Goal: Entertainment & Leisure: Consume media (video, audio)

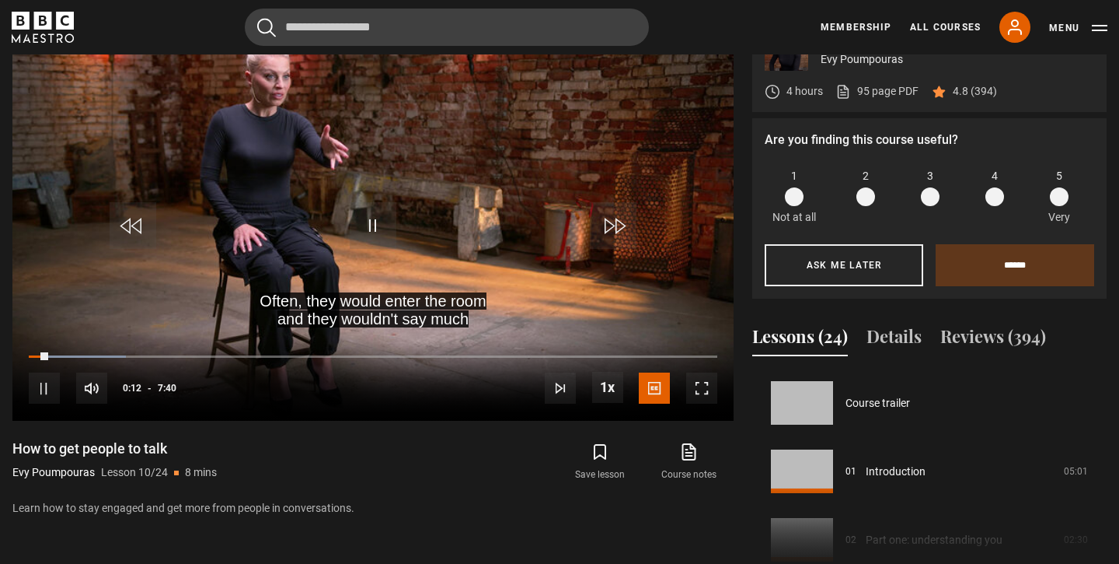
scroll to position [616, 0]
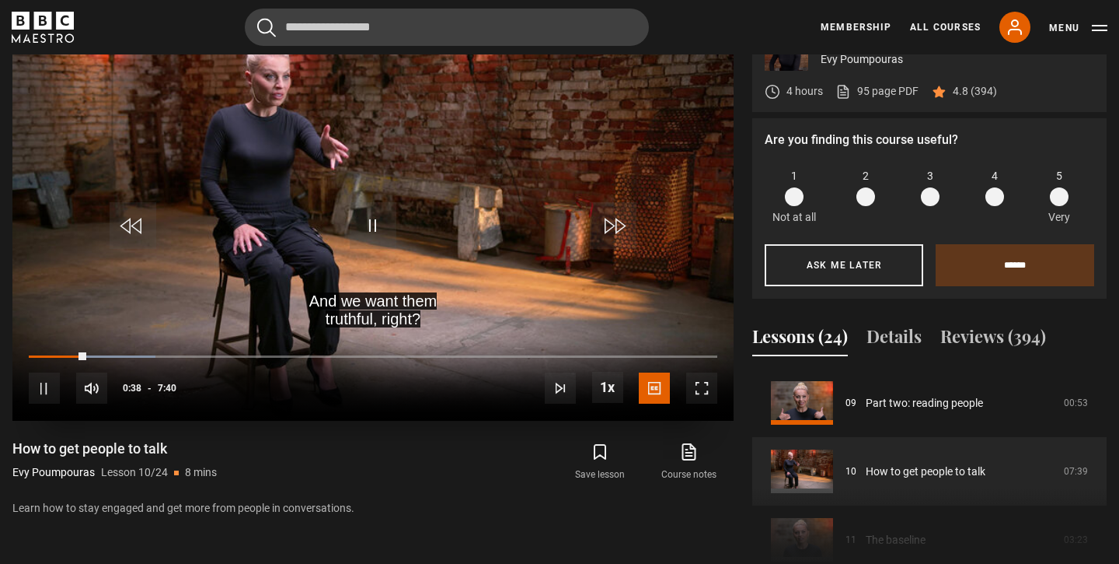
click at [372, 218] on span "Video Player" at bounding box center [373, 225] width 47 height 47
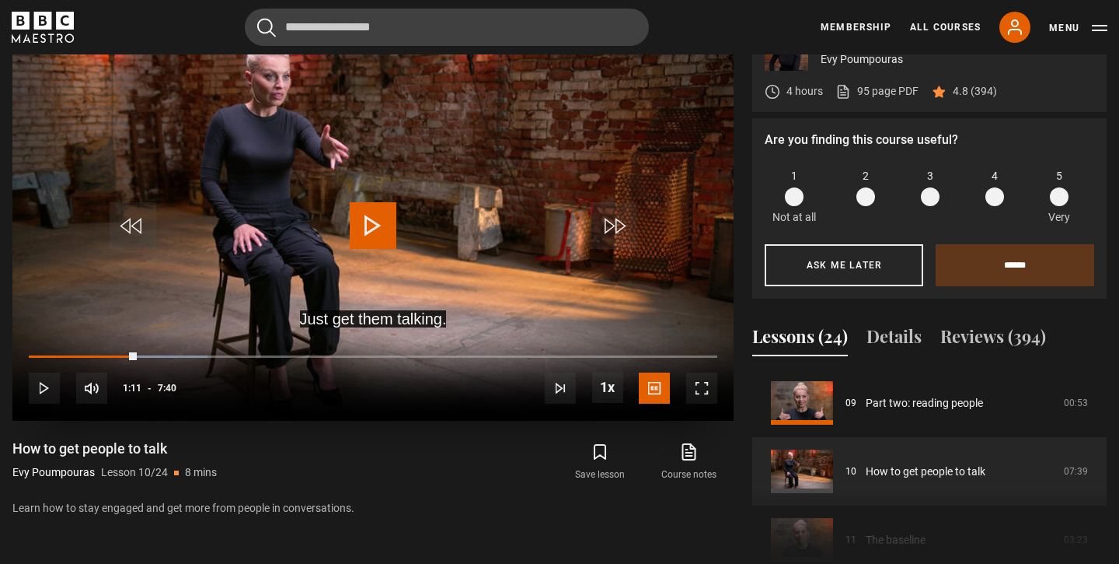
click at [368, 232] on span "Video Player" at bounding box center [373, 225] width 47 height 47
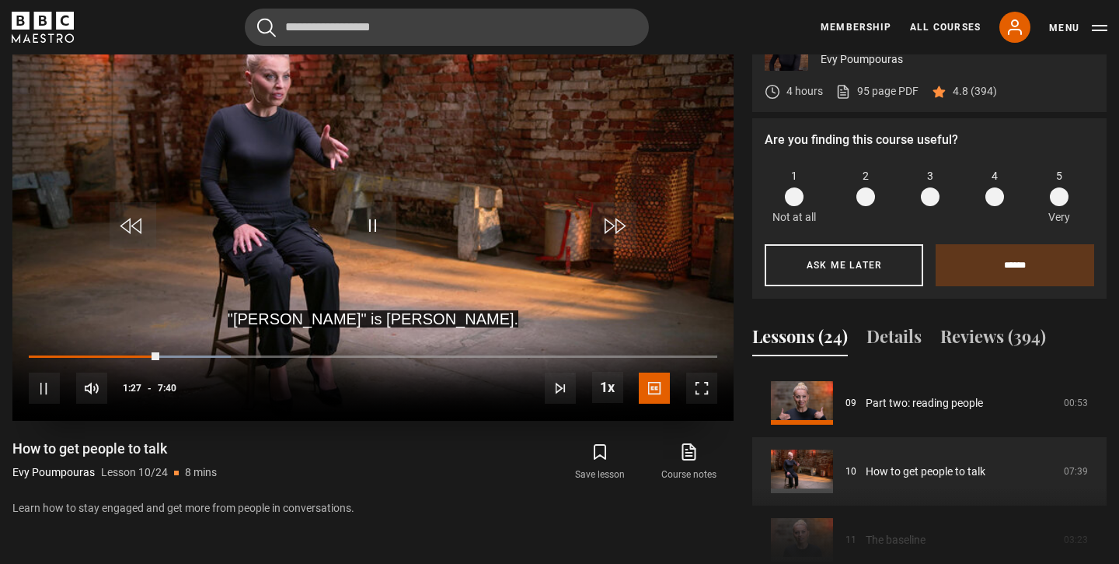
click at [136, 351] on div "10s Skip Back 10 seconds Pause 10s Skip Forward 10 seconds Loaded : 29.33% 1:12…" at bounding box center [372, 378] width 721 height 86
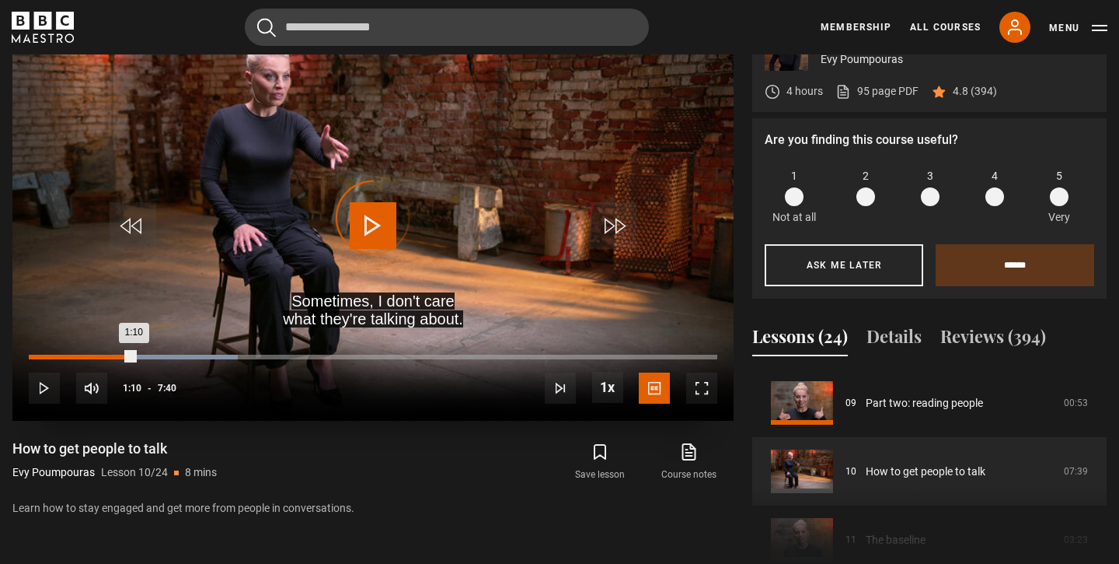
drag, startPoint x: 159, startPoint y: 355, endPoint x: 135, endPoint y: 356, distance: 23.3
click at [134, 356] on div "1:10" at bounding box center [82, 356] width 106 height 5
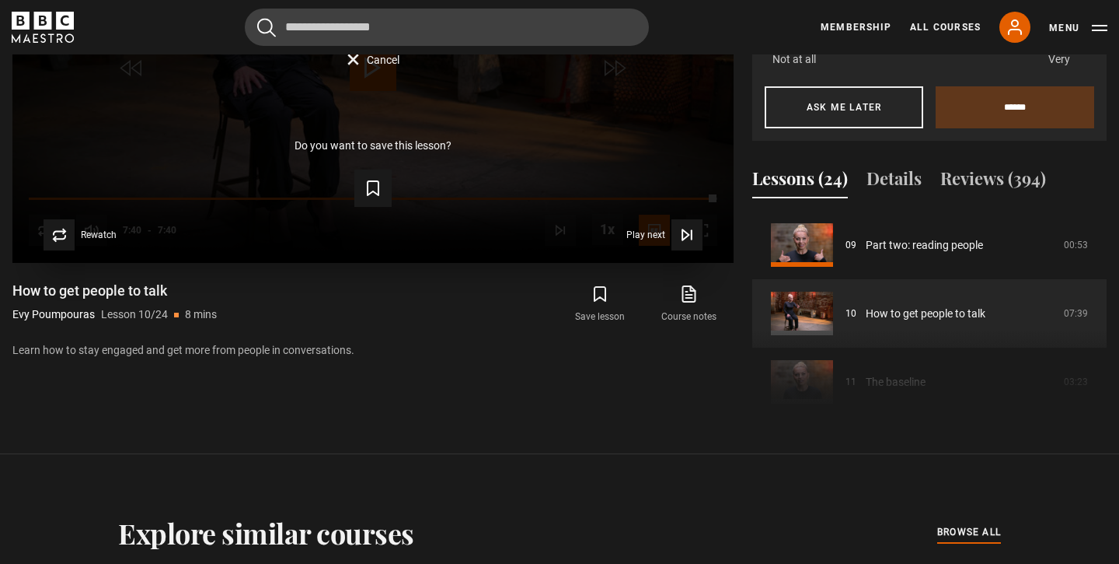
scroll to position [860, 0]
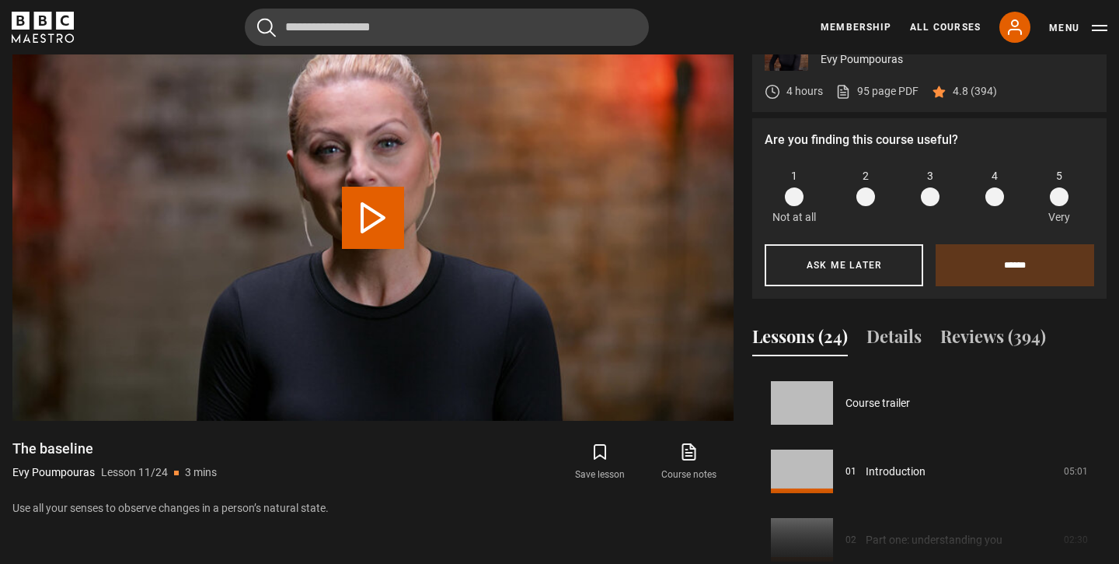
scroll to position [684, 0]
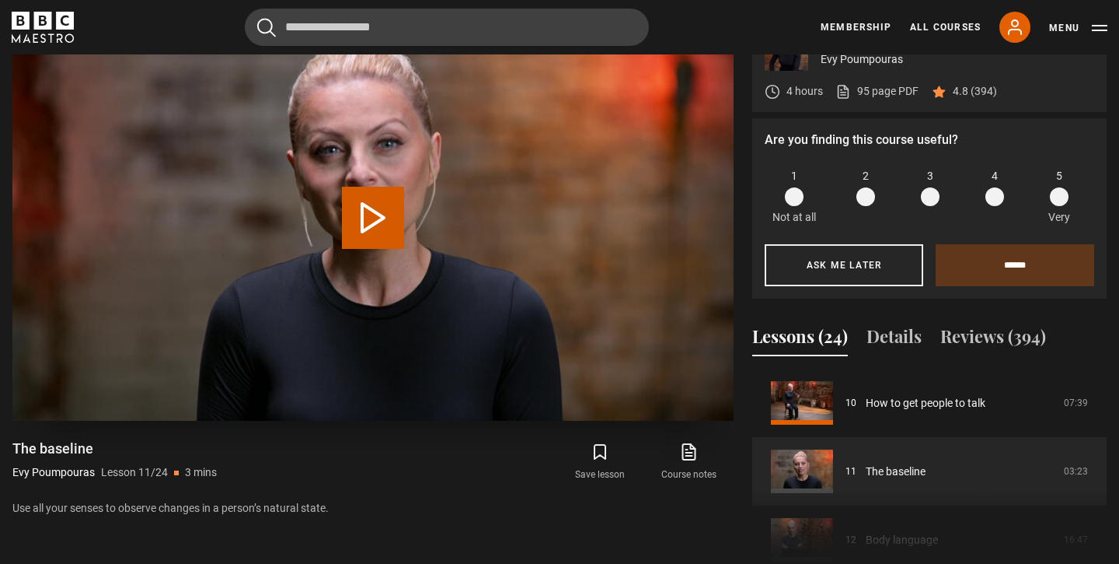
click at [370, 220] on button "Play Lesson The baseline" at bounding box center [373, 218] width 62 height 62
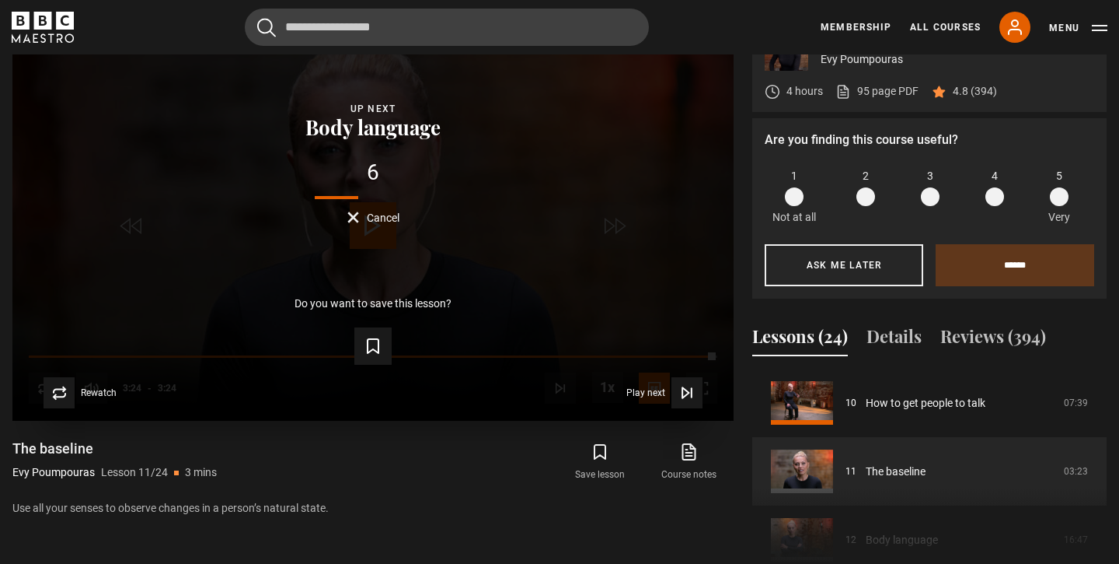
click at [358, 219] on button "Cancel" at bounding box center [373, 217] width 52 height 12
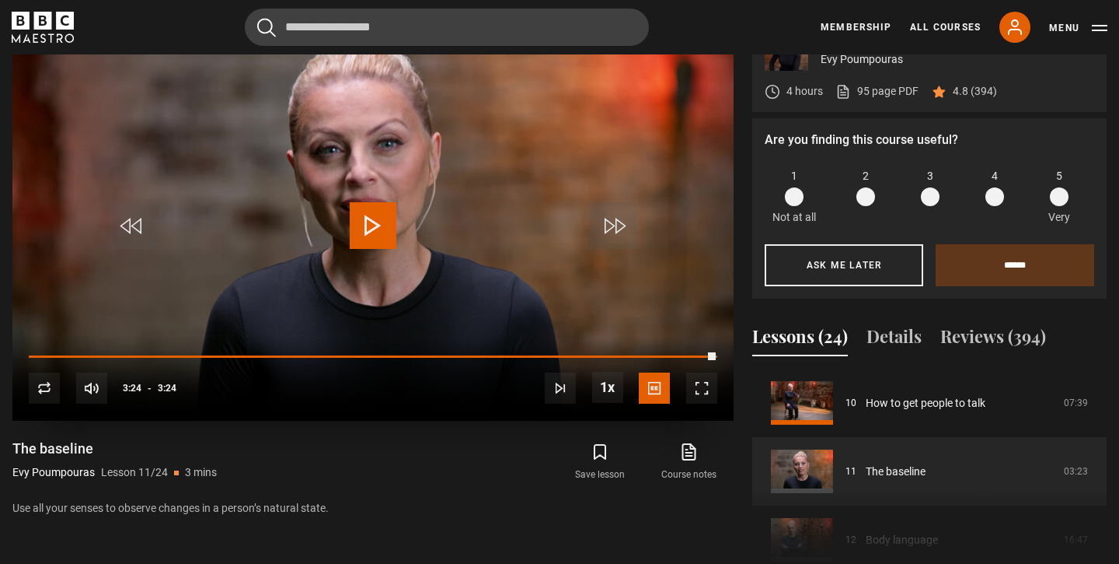
click at [377, 220] on span "Video Player" at bounding box center [373, 225] width 47 height 47
click at [324, 179] on video "Video Player" at bounding box center [372, 218] width 721 height 406
click at [366, 215] on span "Video Player" at bounding box center [373, 225] width 47 height 47
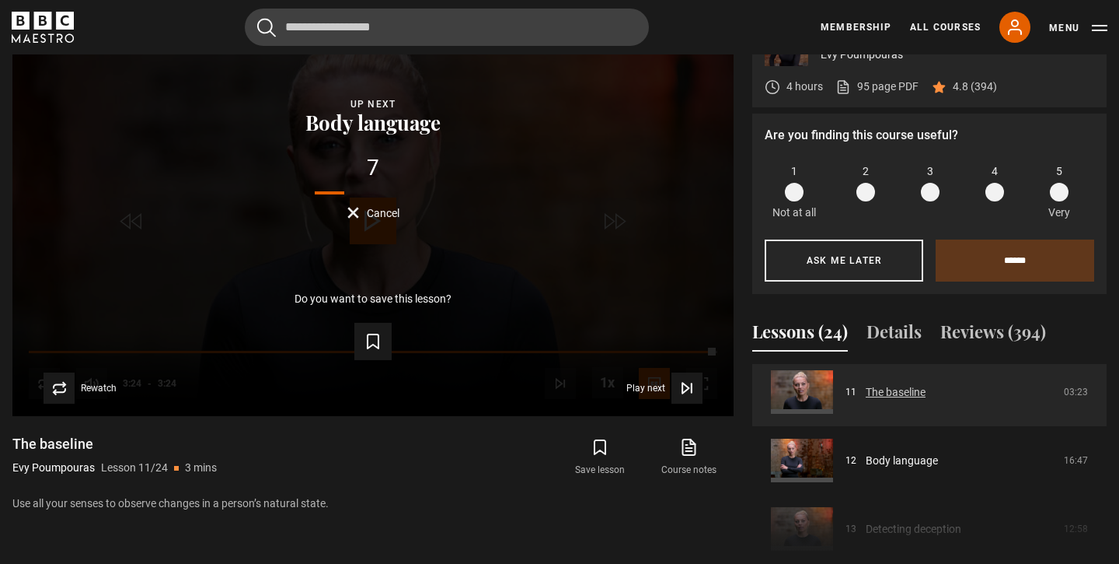
scroll to position [760, 0]
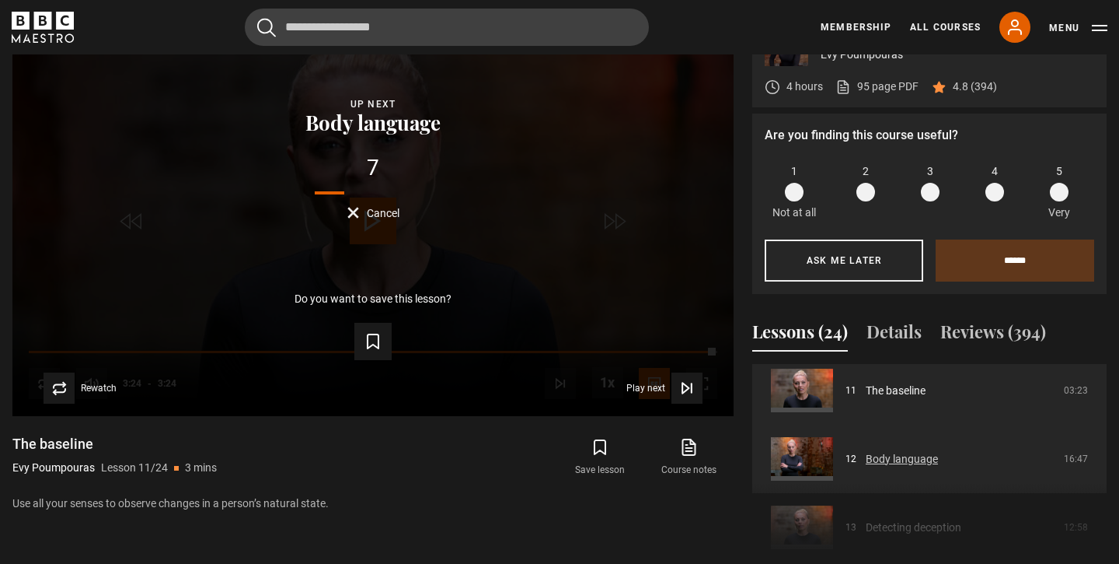
click at [866, 454] on link "Body language" at bounding box center [902, 459] width 72 height 16
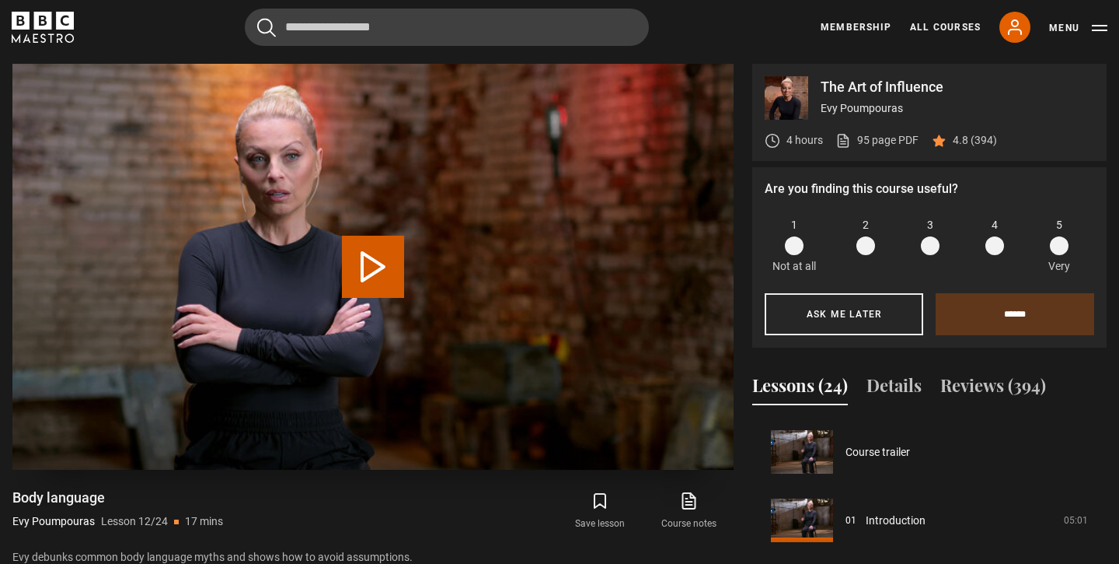
scroll to position [752, 0]
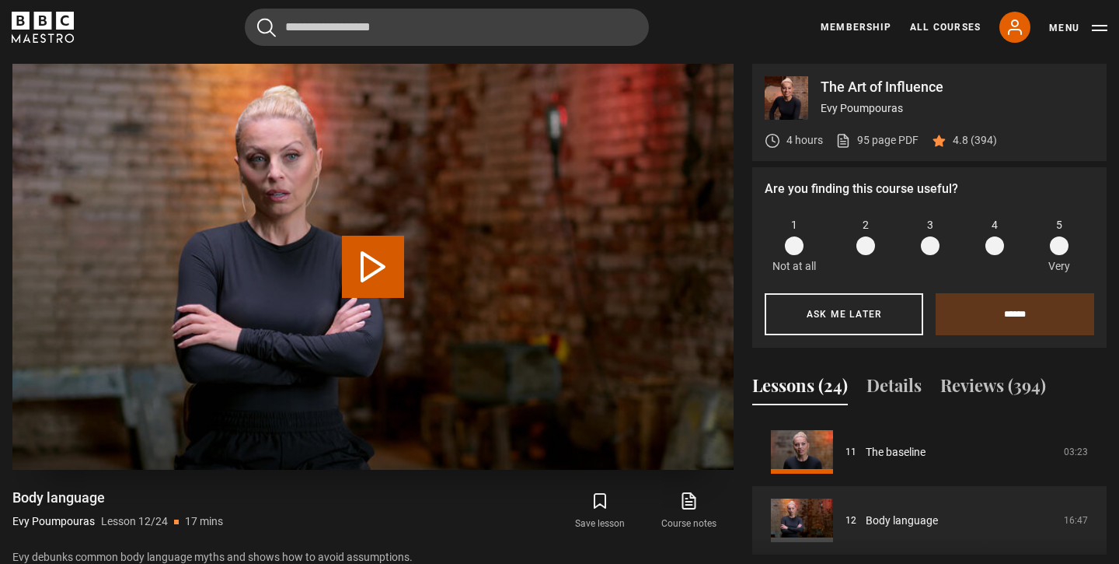
click at [375, 275] on button "Play Lesson Body language" at bounding box center [373, 267] width 62 height 62
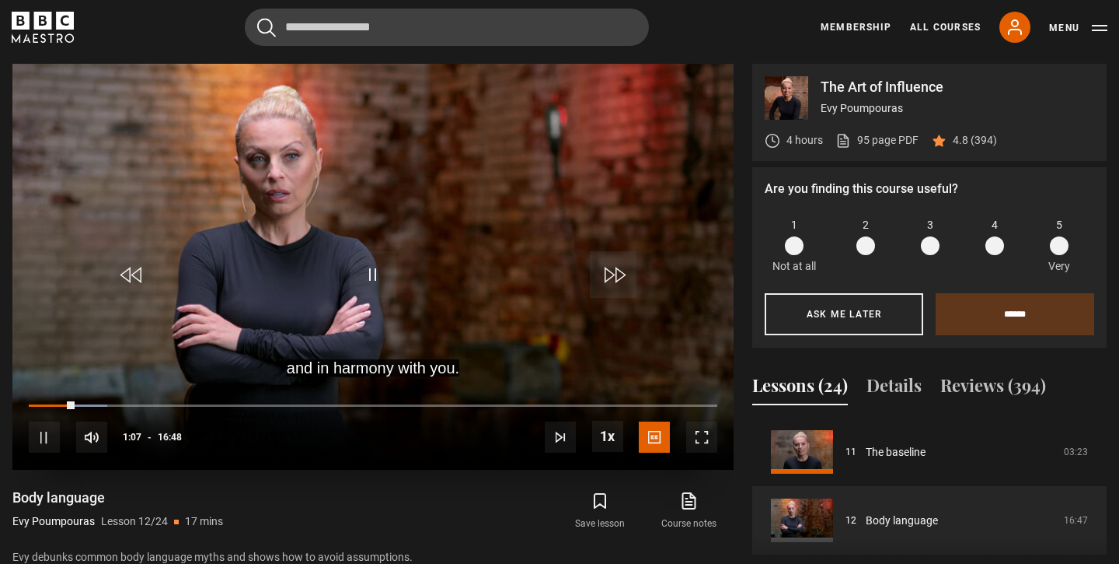
click at [452, 200] on video "Video Player" at bounding box center [372, 267] width 721 height 406
click at [342, 271] on video "Video Player" at bounding box center [372, 267] width 721 height 406
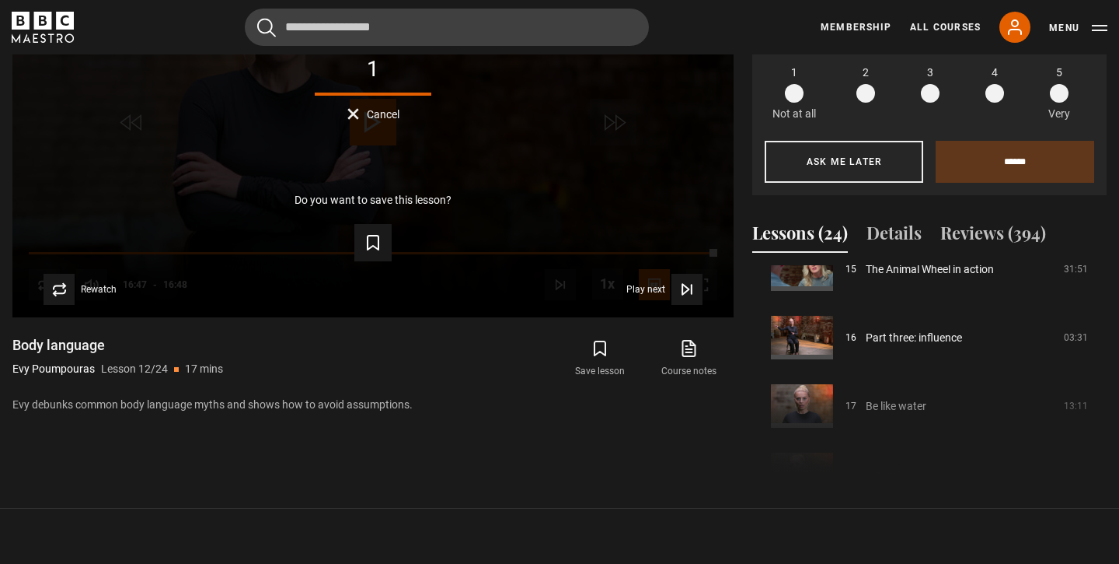
scroll to position [1064, 0]
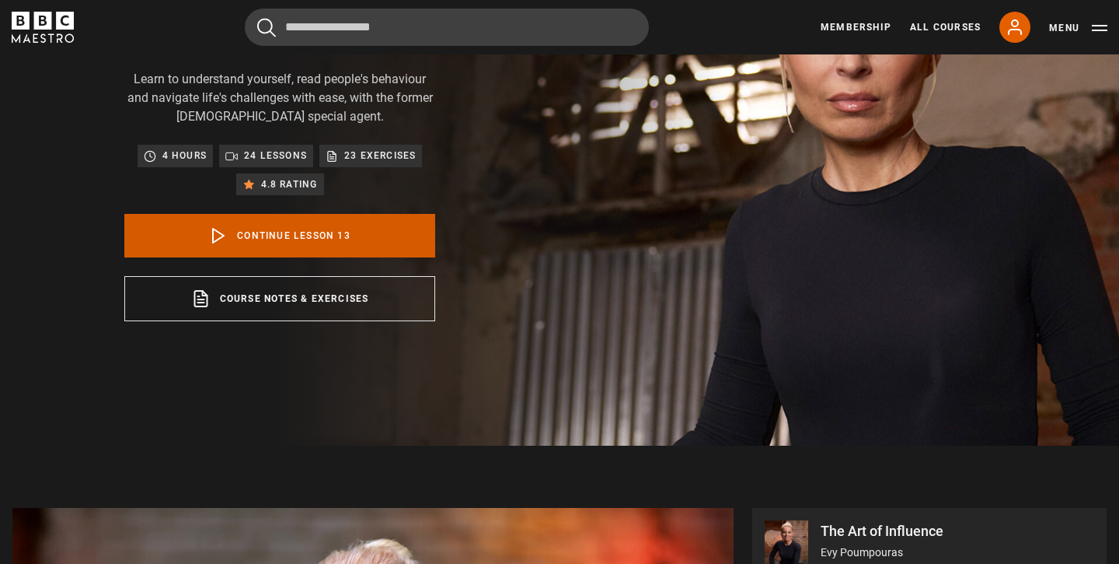
scroll to position [201, 0]
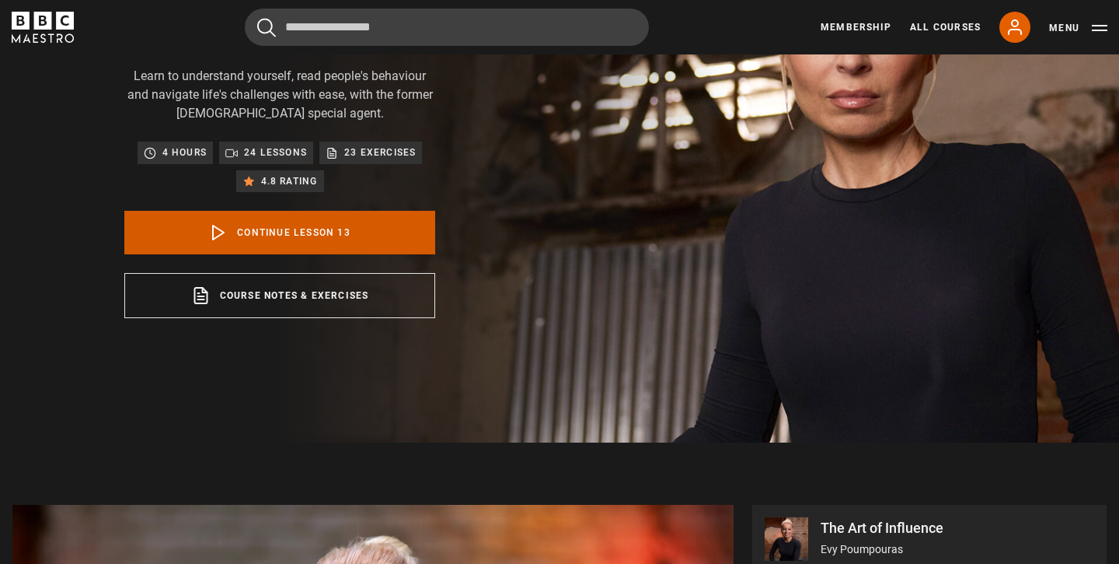
click at [403, 236] on link "Continue lesson 13" at bounding box center [279, 233] width 311 height 44
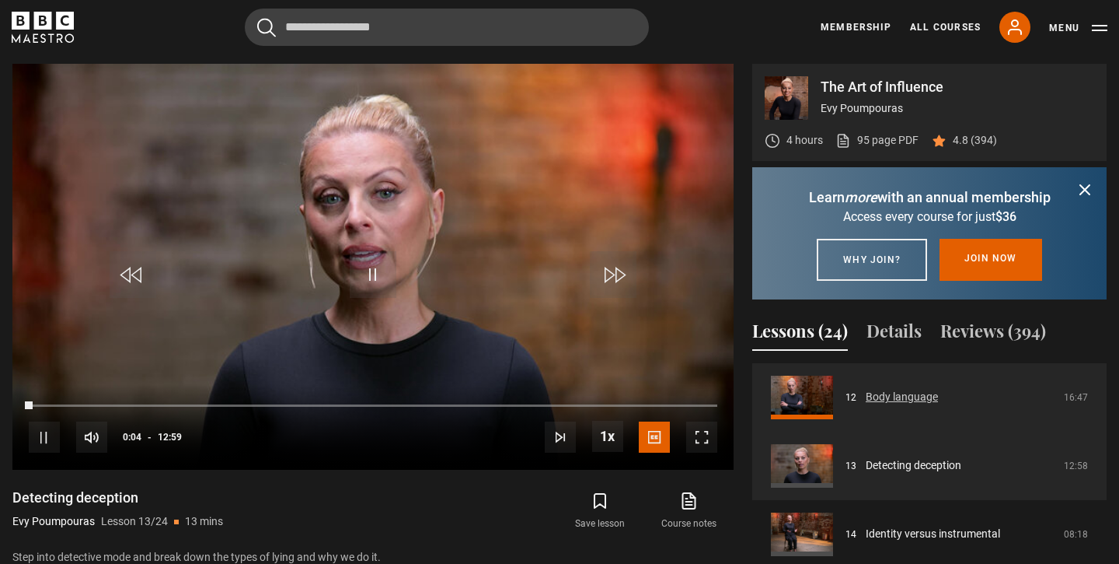
click at [894, 405] on link "Body language" at bounding box center [902, 397] width 72 height 16
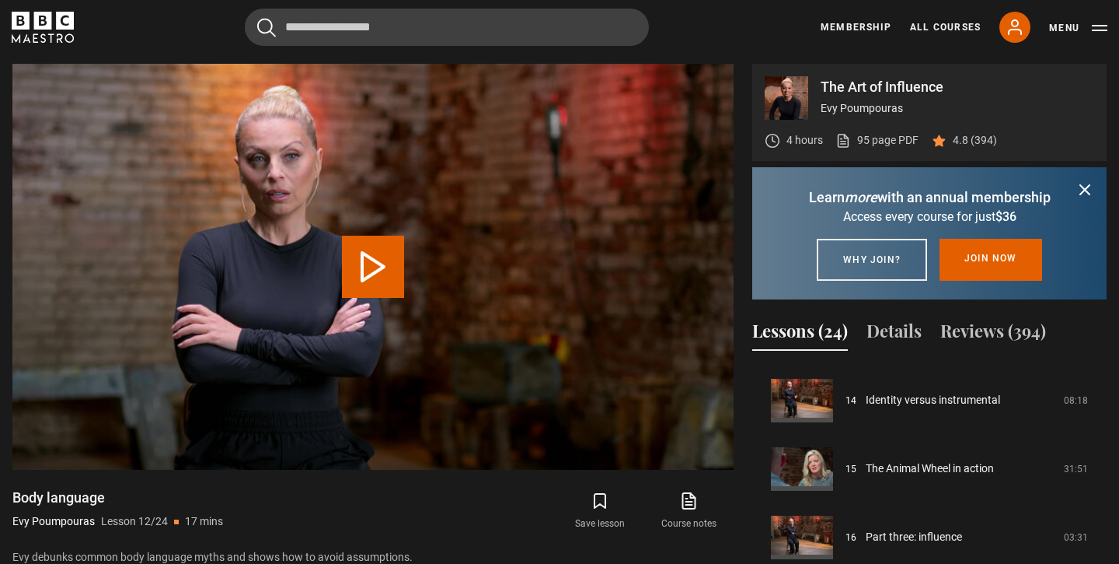
scroll to position [956, 0]
click at [356, 329] on video "Video Player" at bounding box center [372, 267] width 721 height 406
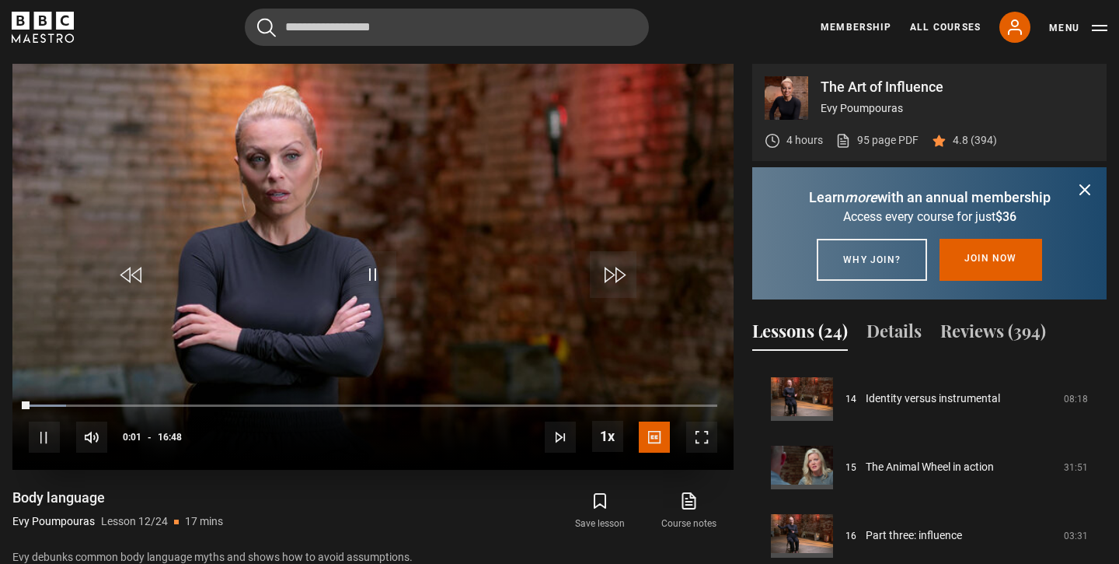
drag, startPoint x: 33, startPoint y: 409, endPoint x: 630, endPoint y: 417, distance: 596.2
click at [630, 417] on div "10s Skip Back 10 seconds Pause 10s Skip Forward 10 seconds Loaded : 5.45% 13:56…" at bounding box center [372, 427] width 721 height 86
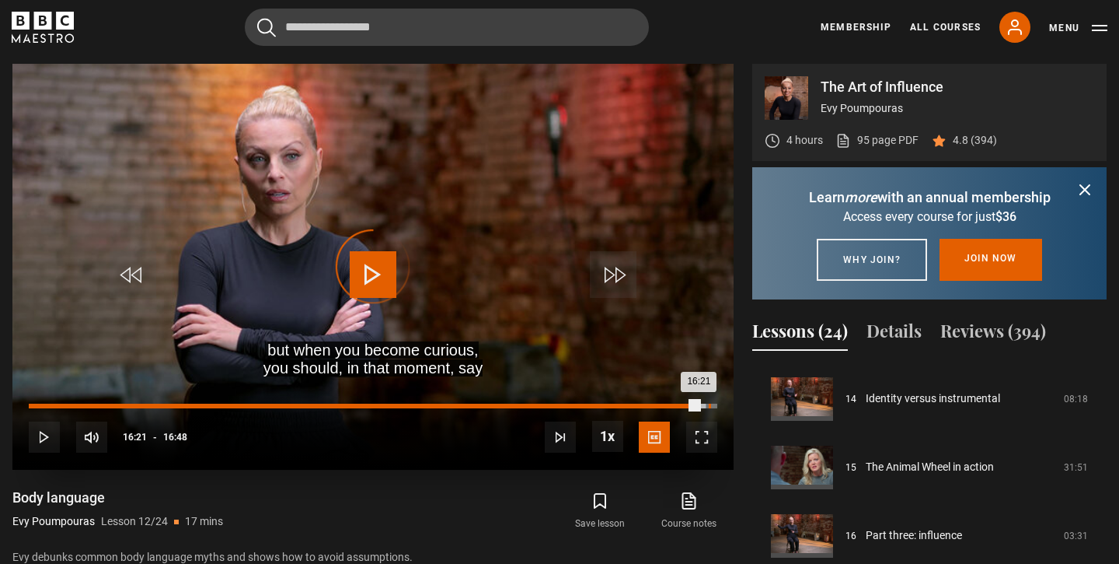
drag, startPoint x: 30, startPoint y: 407, endPoint x: 710, endPoint y: 402, distance: 680.1
click at [700, 403] on div "16:21" at bounding box center [364, 405] width 671 height 5
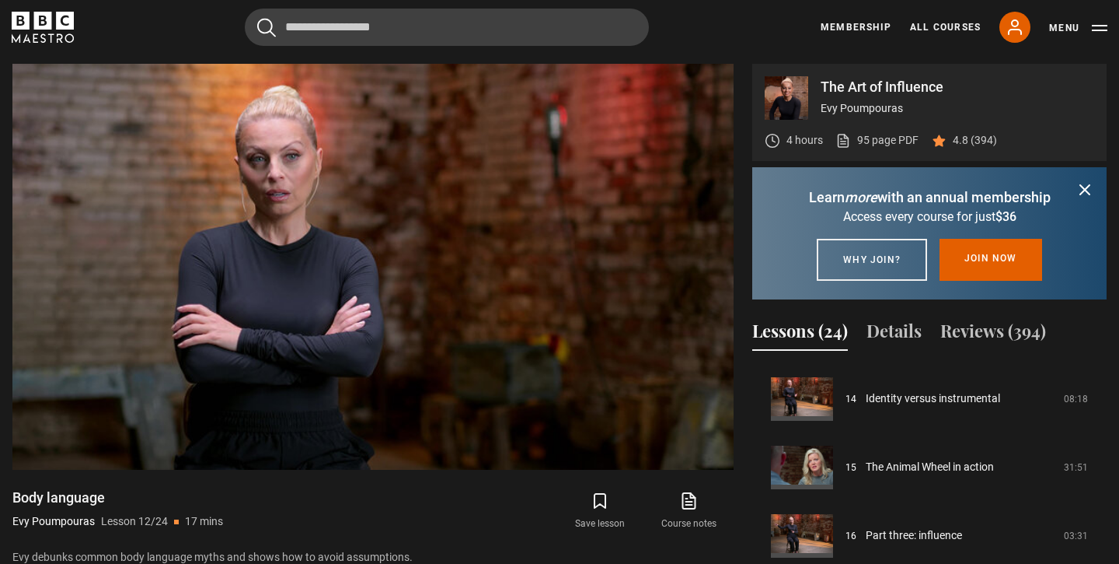
click at [1082, 187] on icon "submit" at bounding box center [1085, 189] width 19 height 19
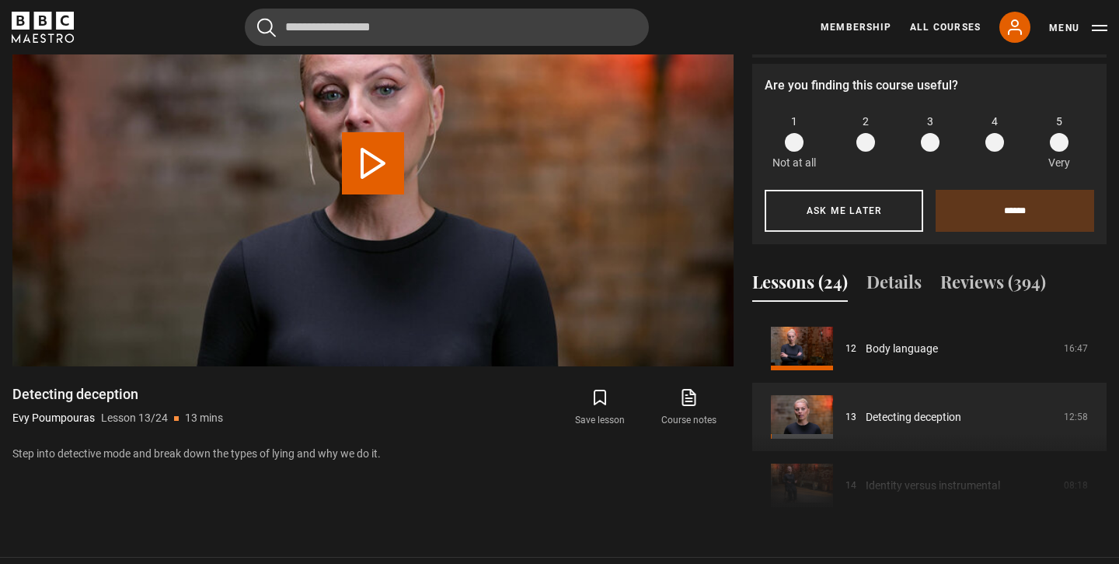
scroll to position [610, 0]
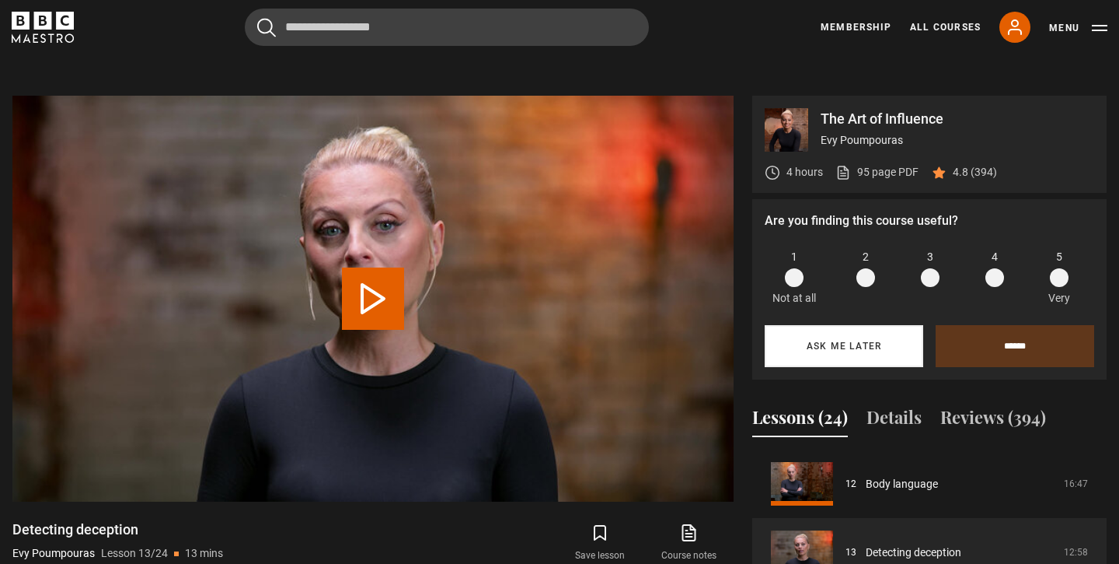
click at [886, 335] on button "Ask me later" at bounding box center [844, 346] width 159 height 42
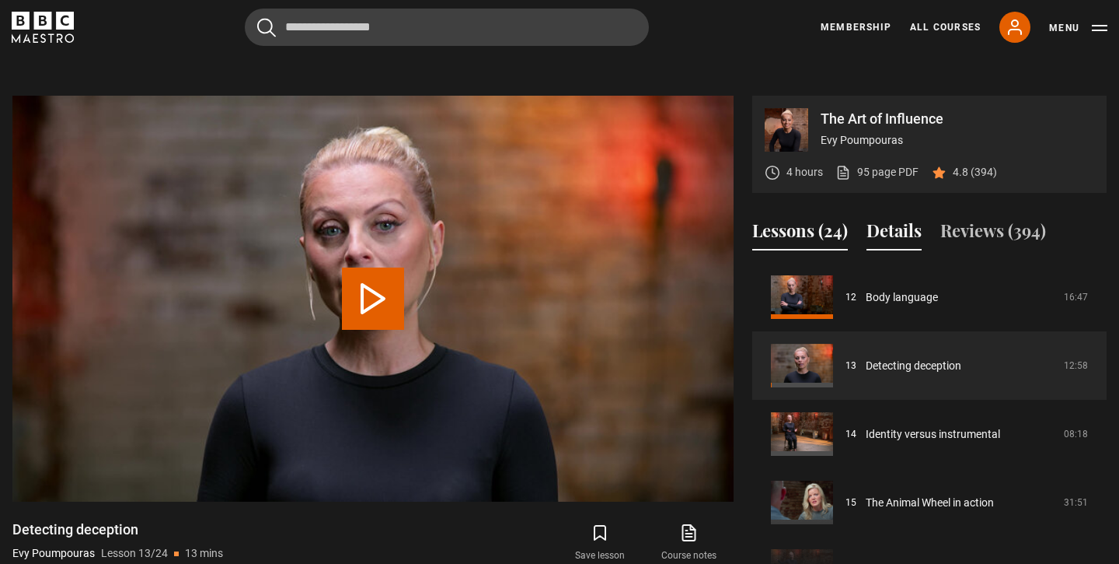
click at [908, 224] on button "Details" at bounding box center [894, 234] width 55 height 33
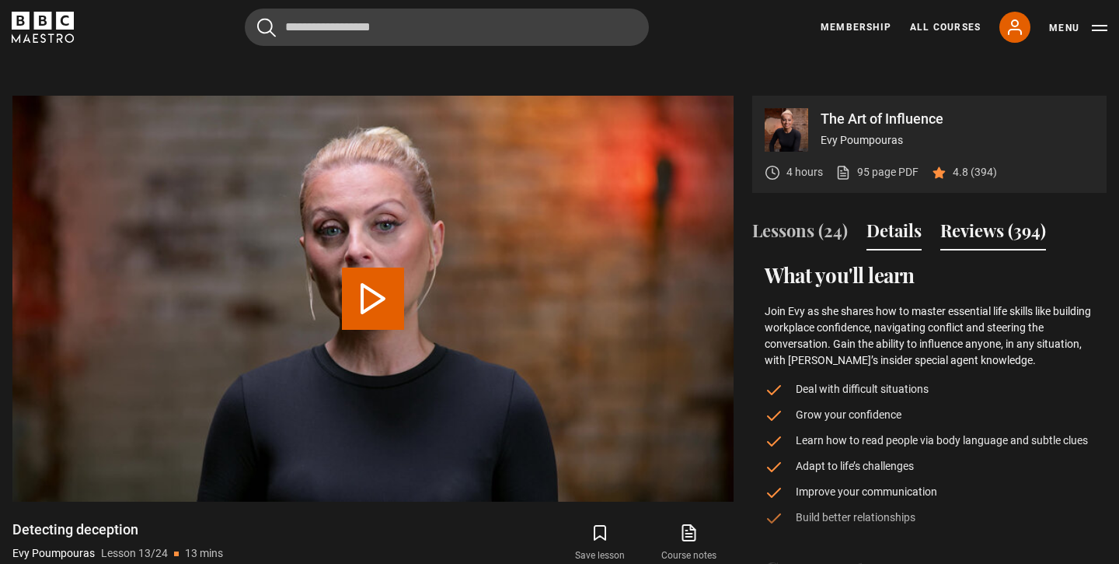
click at [1007, 232] on button "Reviews (394)" at bounding box center [994, 234] width 106 height 33
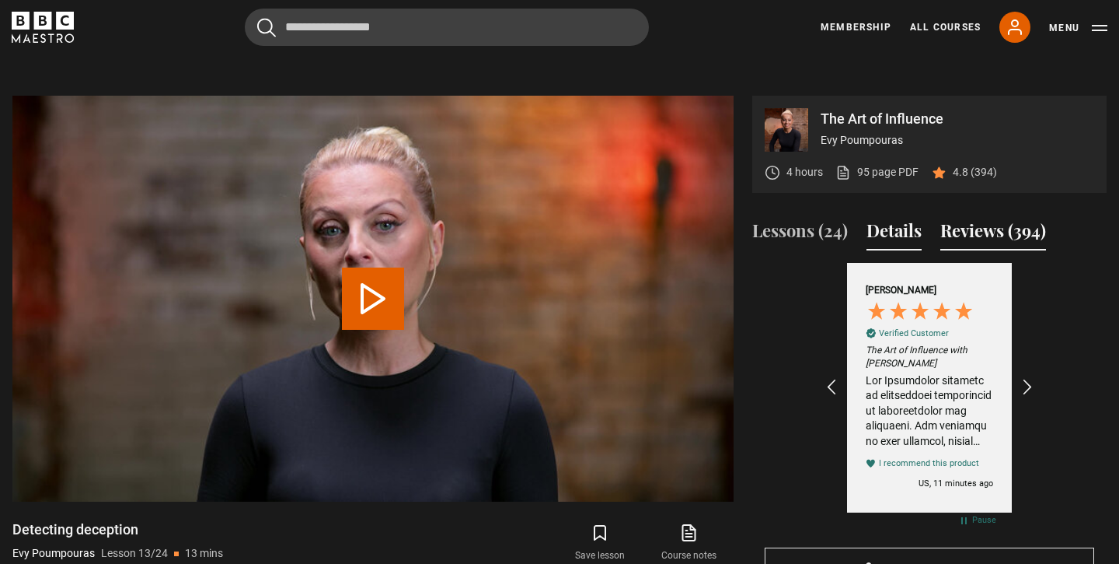
click at [891, 237] on button "Details" at bounding box center [894, 234] width 55 height 33
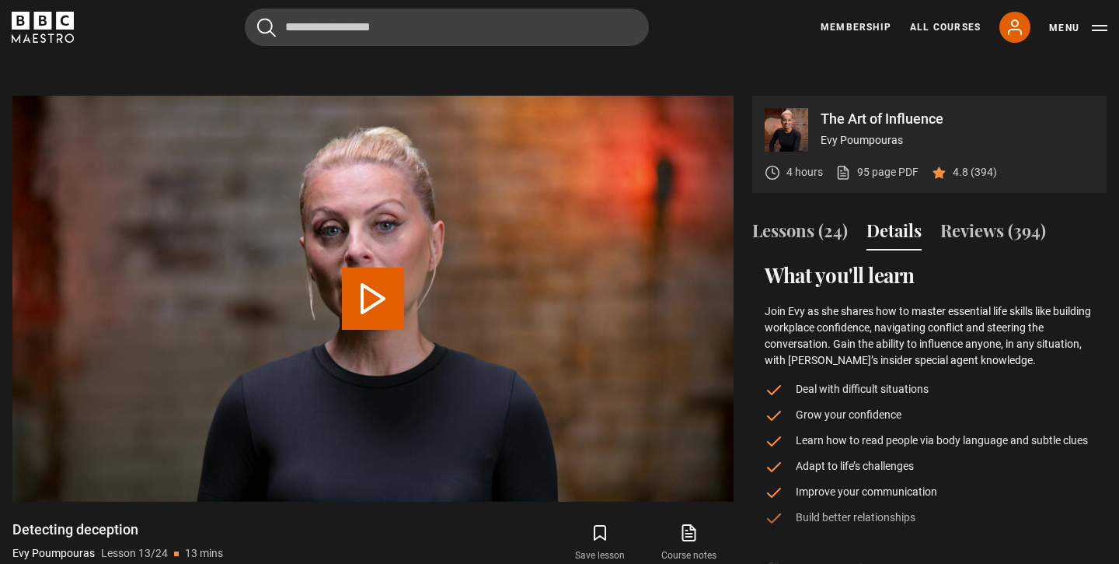
scroll to position [0, 0]
click at [366, 284] on button "Play Lesson Detecting deception" at bounding box center [373, 298] width 62 height 62
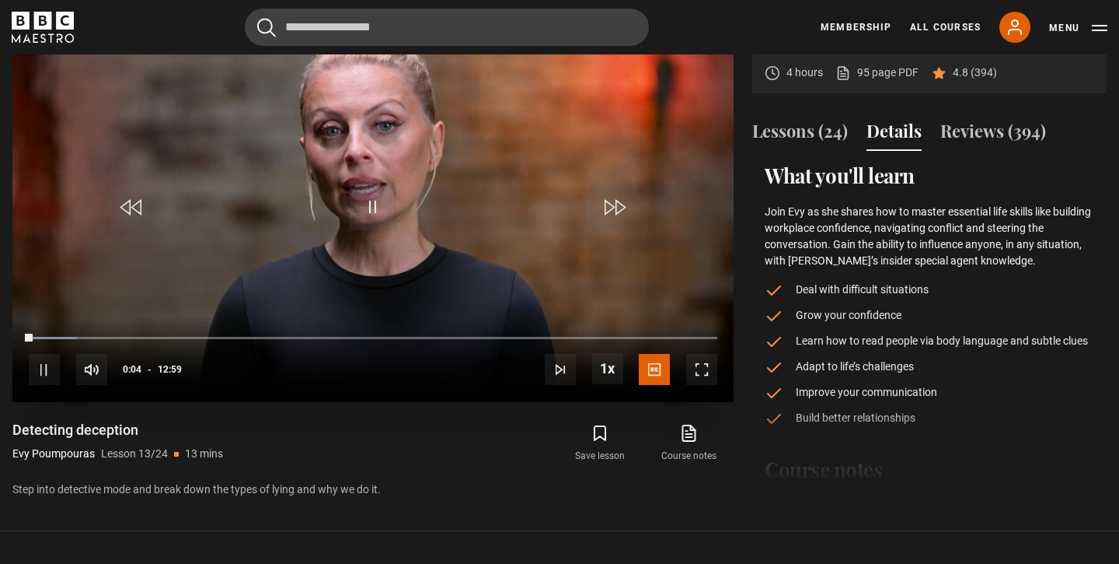
scroll to position [735, 0]
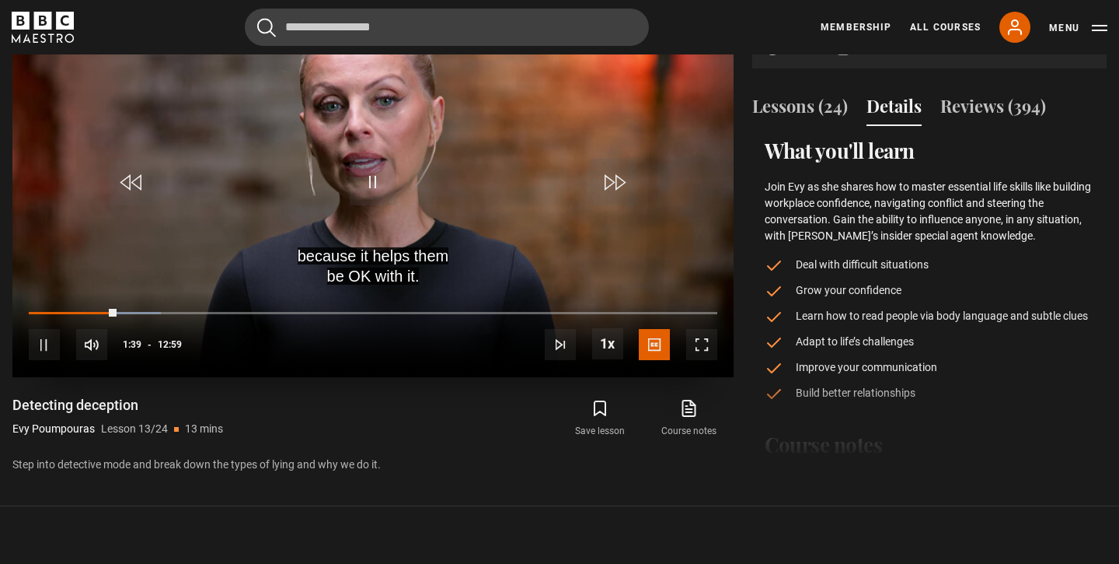
click at [330, 203] on video "Video Player" at bounding box center [372, 174] width 721 height 406
click at [358, 196] on span "Video Player" at bounding box center [373, 182] width 47 height 47
click at [358, 195] on span "Video Player" at bounding box center [373, 182] width 47 height 47
click at [358, 190] on span "Video Player" at bounding box center [373, 182] width 47 height 47
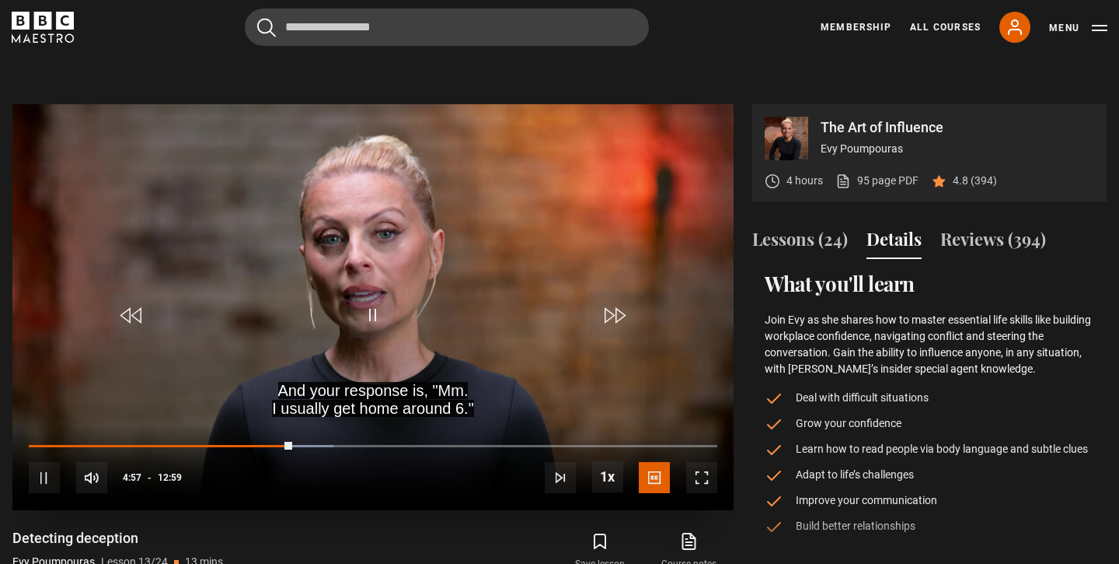
scroll to position [597, 0]
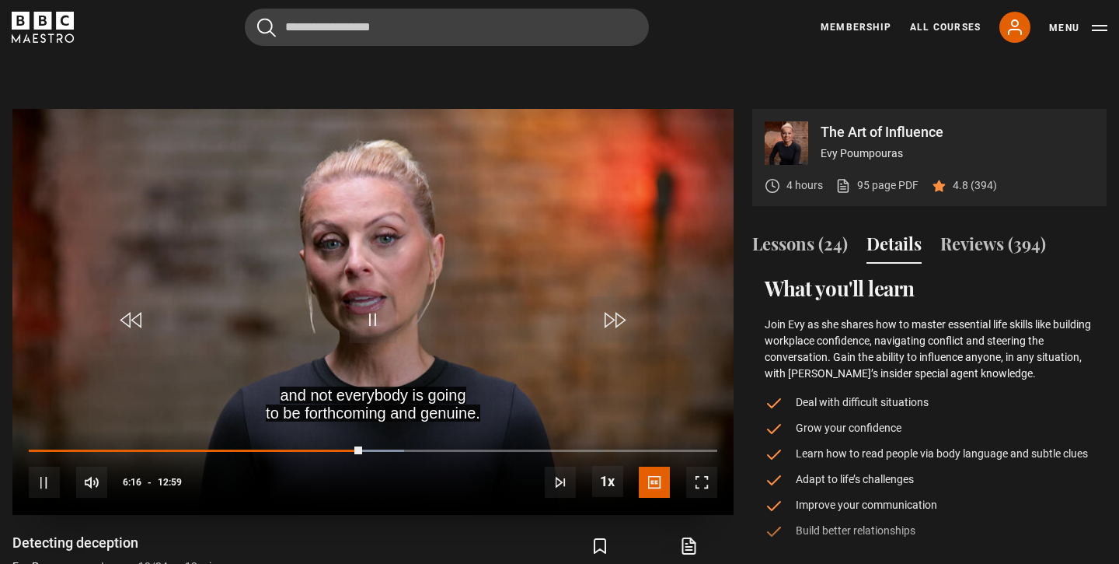
click at [363, 201] on video "Video Player" at bounding box center [372, 312] width 721 height 406
click at [355, 296] on span "Video Player" at bounding box center [373, 319] width 47 height 47
click at [393, 332] on span "Video Player" at bounding box center [373, 319] width 47 height 47
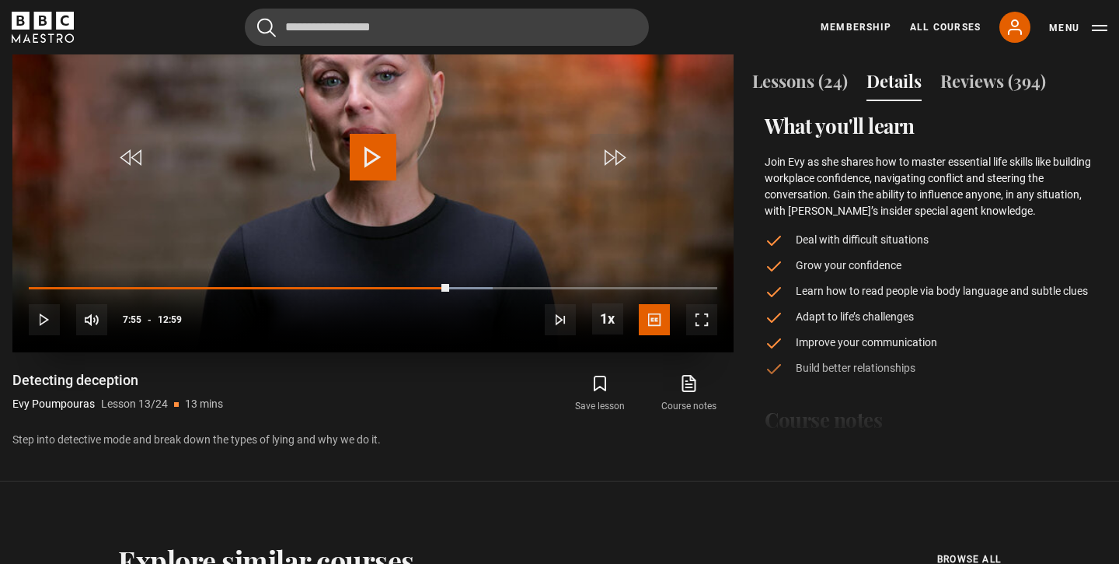
scroll to position [763, 0]
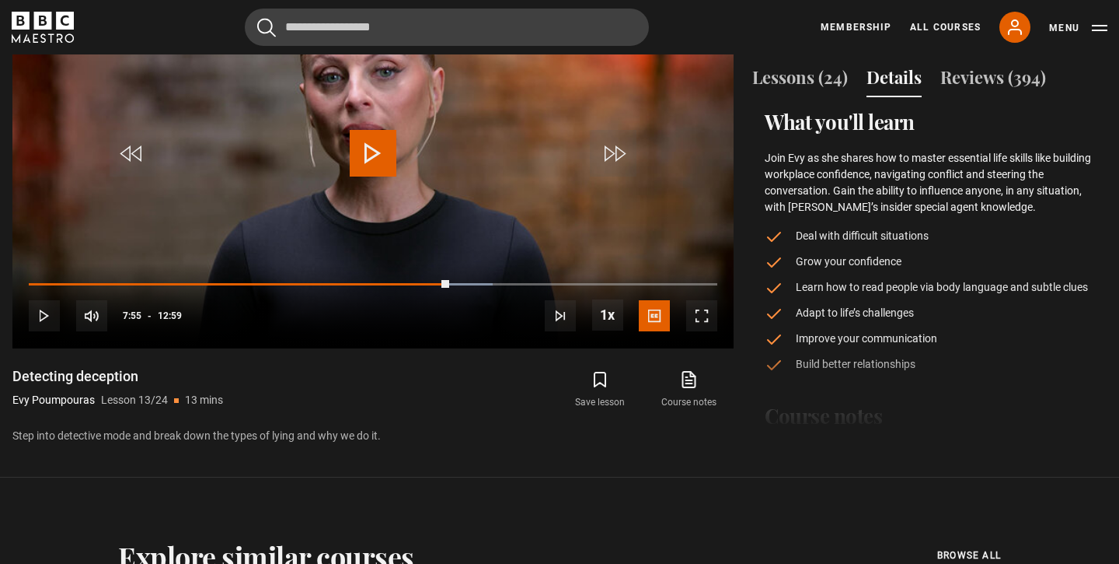
click at [762, 0] on header "Cancel Courses Previous courses Next courses [PERSON_NAME] Writing 12 Related L…" at bounding box center [559, 27] width 1119 height 54
